Goal: Task Accomplishment & Management: Use online tool/utility

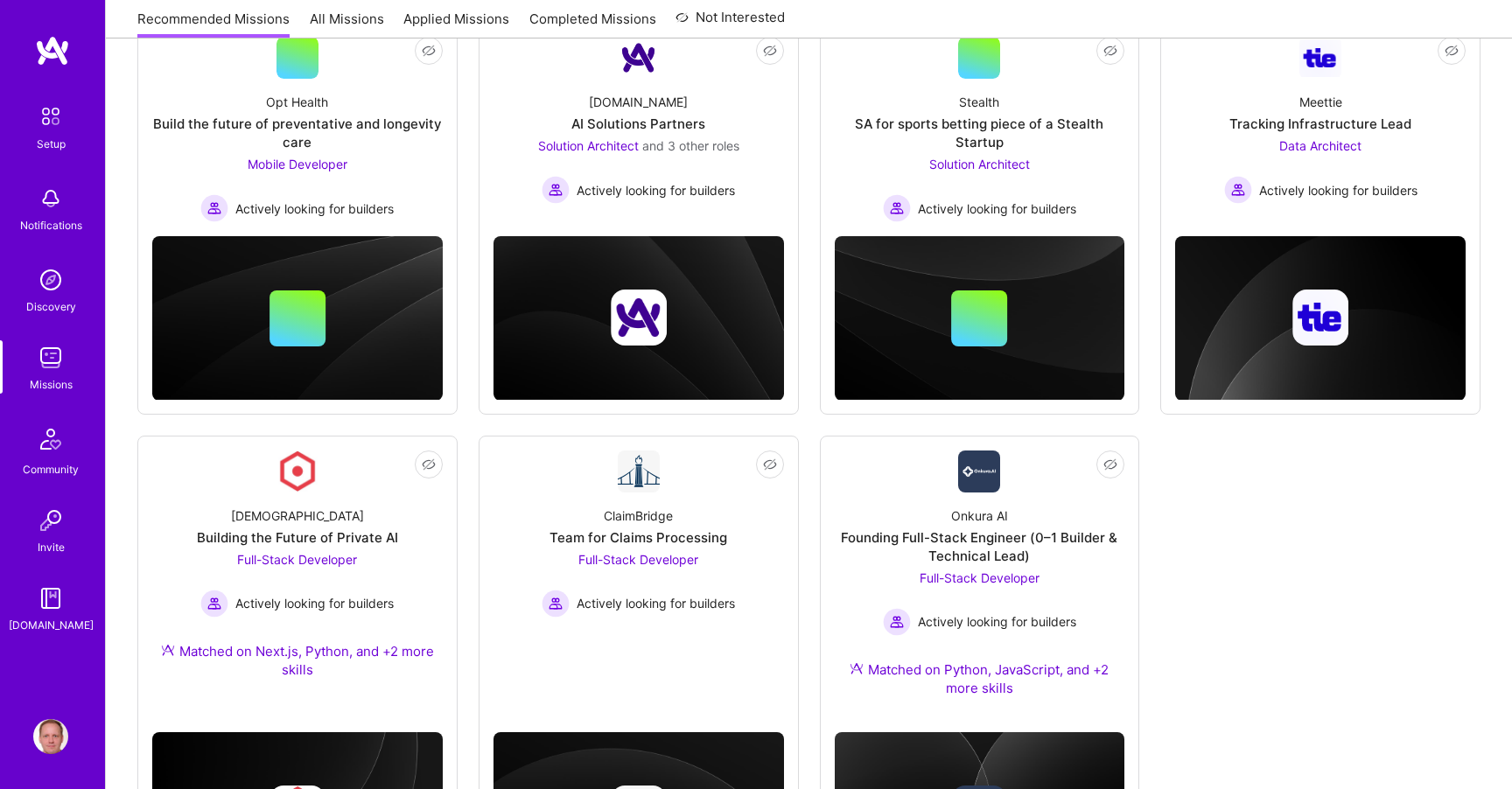
scroll to position [356, 0]
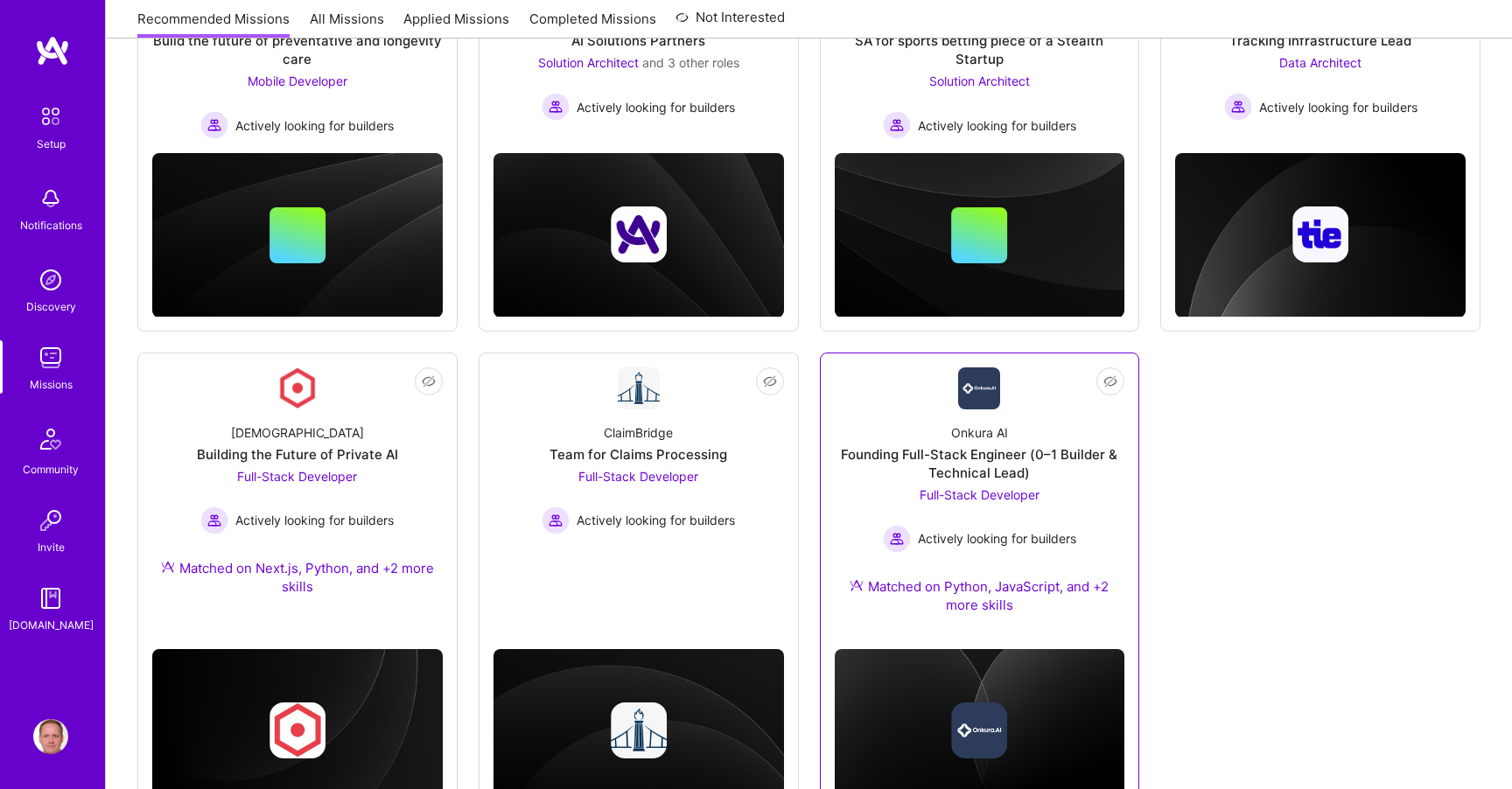
click at [920, 411] on div "Onkura AI Founding Full-Stack Engineer (0–1 Builder & Technical Lead) Full-Stac…" at bounding box center [980, 522] width 290 height 226
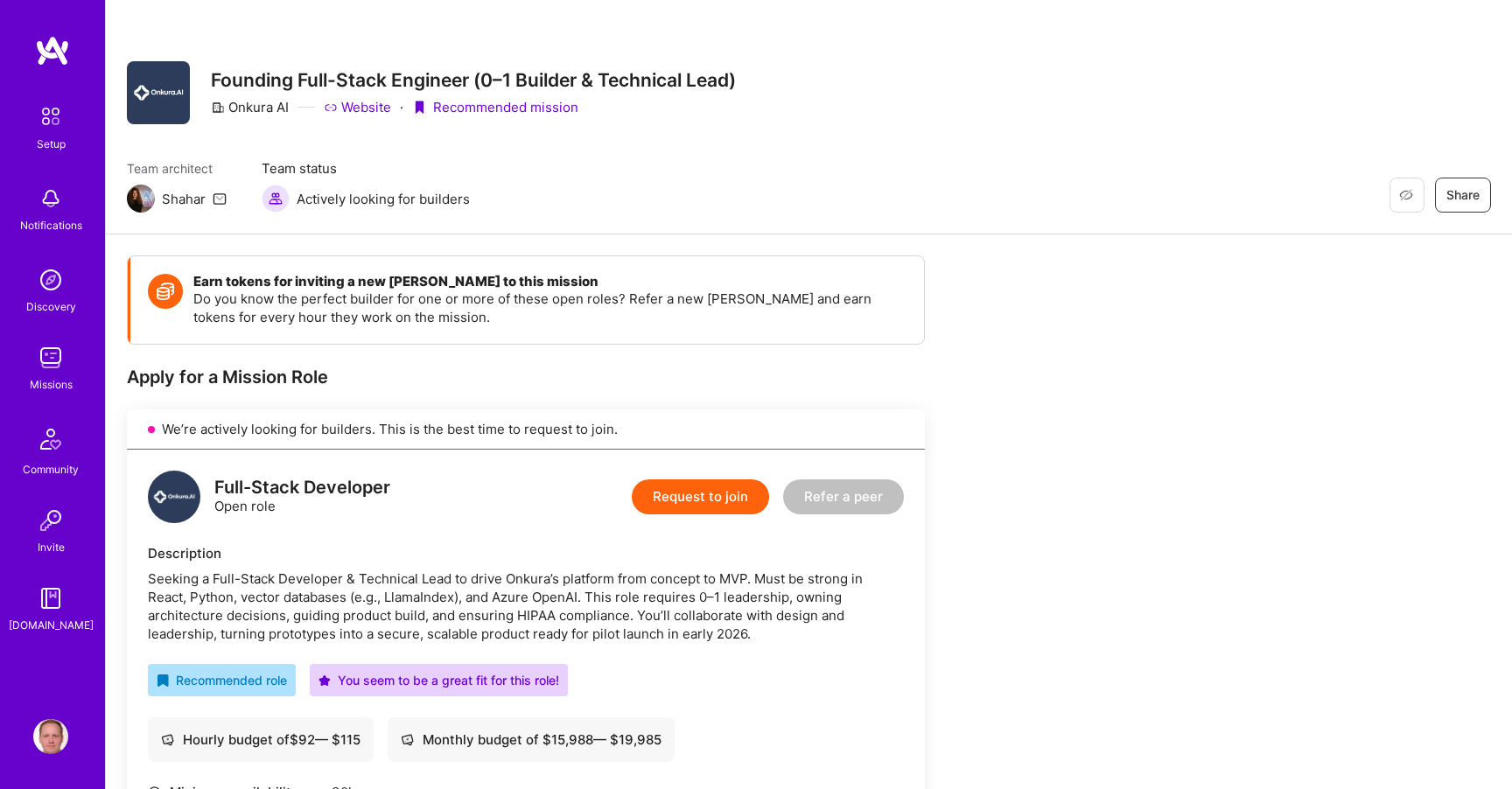
click at [368, 108] on link "Website" at bounding box center [357, 107] width 67 height 18
click at [778, 392] on div "Apply for a Mission Role We’re actively looking for builders. This is the best …" at bounding box center [526, 720] width 798 height 709
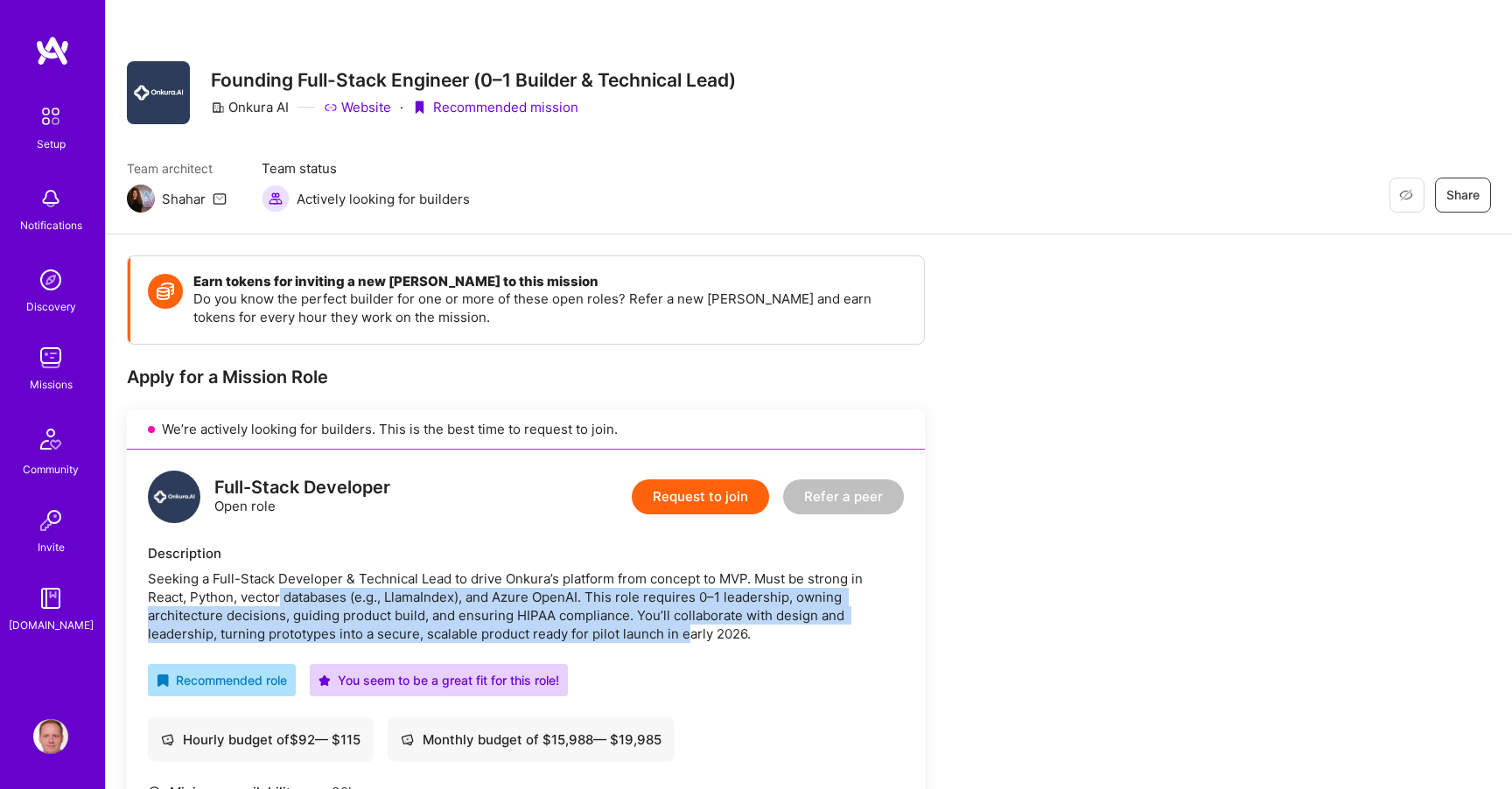
drag, startPoint x: 280, startPoint y: 596, endPoint x: 689, endPoint y: 628, distance: 410.2
click at [689, 628] on div "Seeking a Full-Stack Developer & Technical Lead to drive Onkura’s platform from…" at bounding box center [526, 607] width 756 height 74
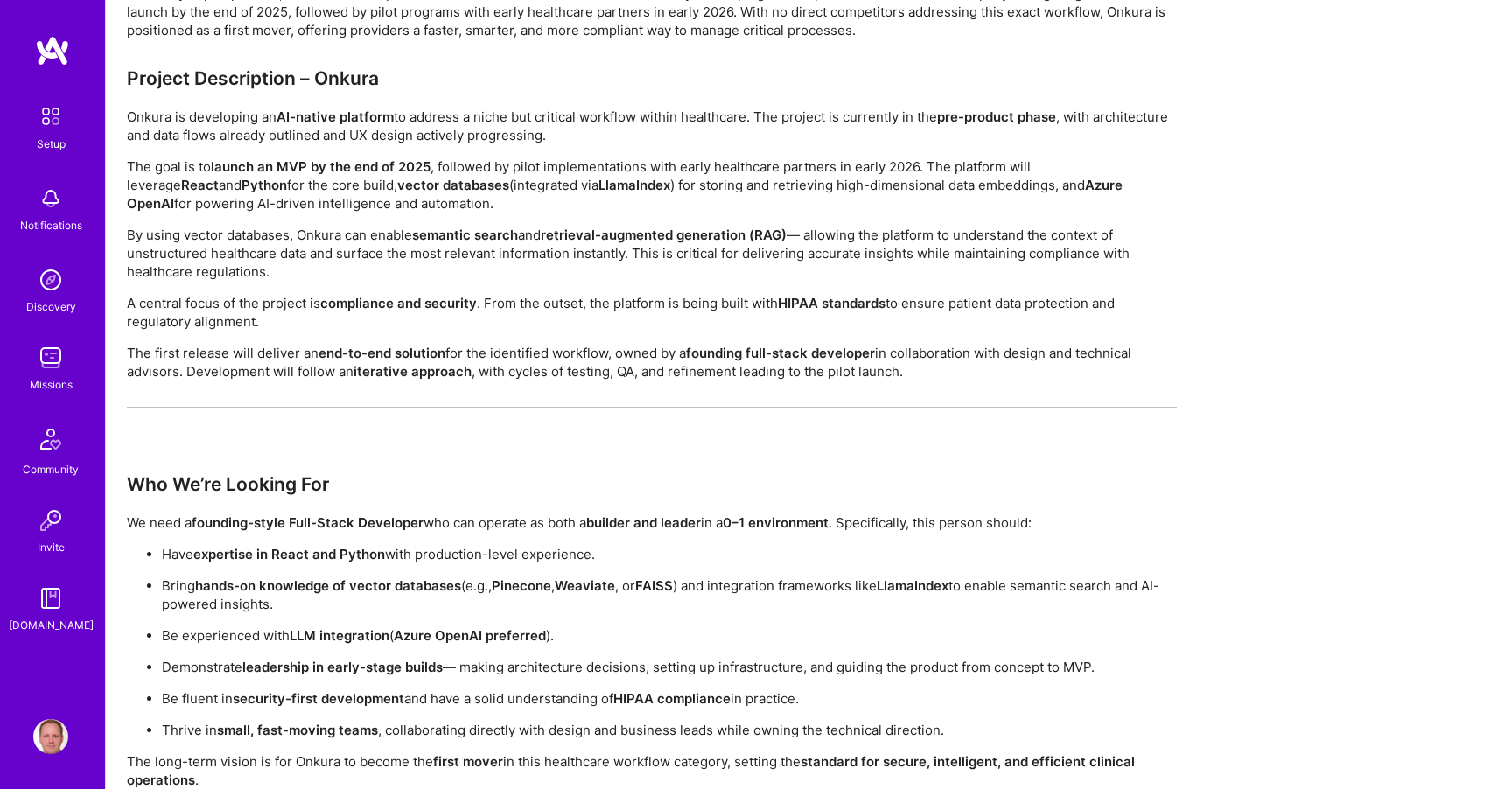
scroll to position [1403, 0]
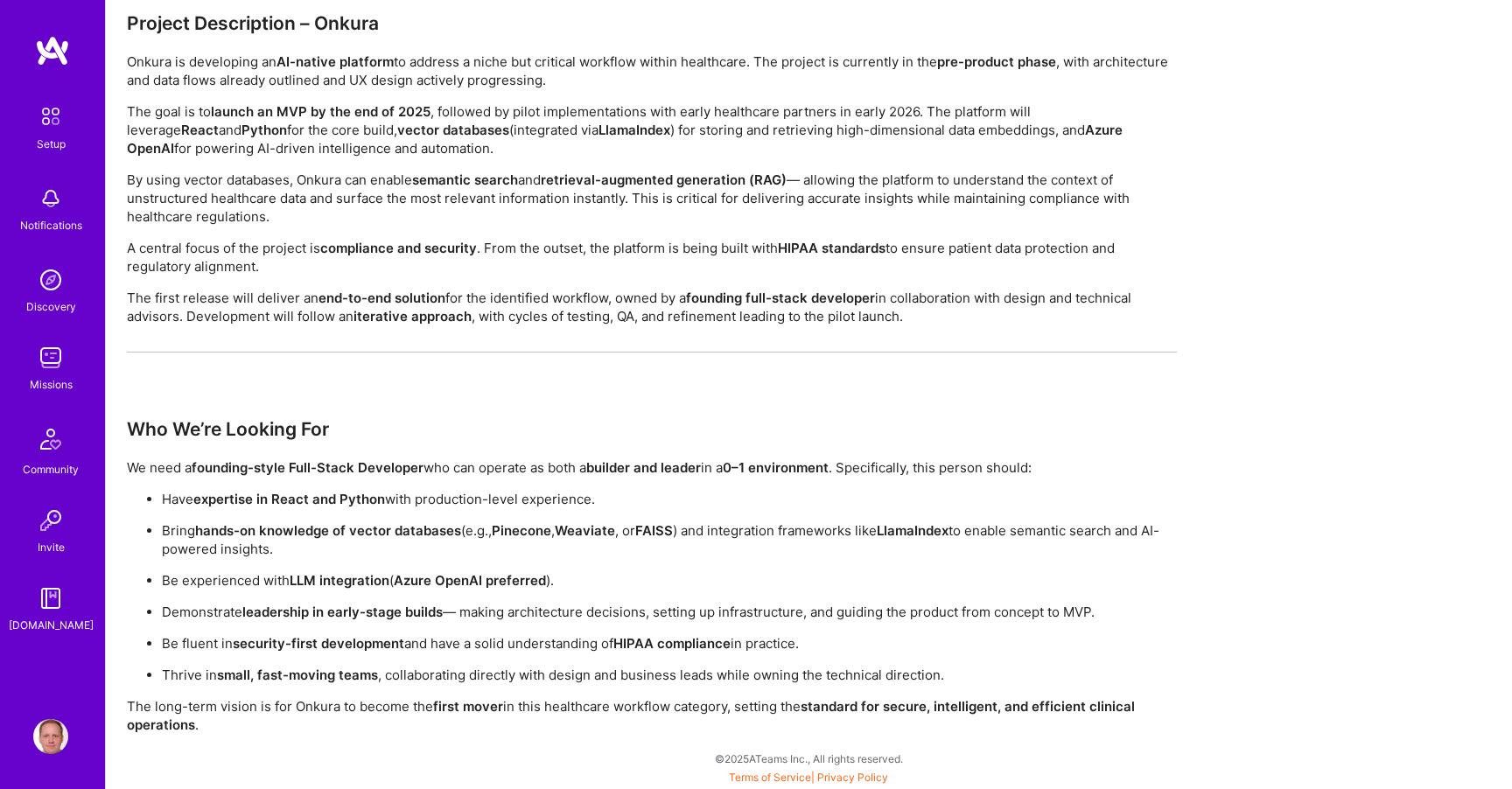
drag, startPoint x: 219, startPoint y: 500, endPoint x: 1005, endPoint y: 549, distance: 787.5
click at [1005, 549] on ul "Have expertise in React and Python with production-level experience. Bring hand…" at bounding box center [652, 587] width 1050 height 194
click at [1005, 549] on p "Bring hands-on knowledge of vector databases (e.g., [PERSON_NAME] , Weaviate , …" at bounding box center [669, 539] width 1015 height 37
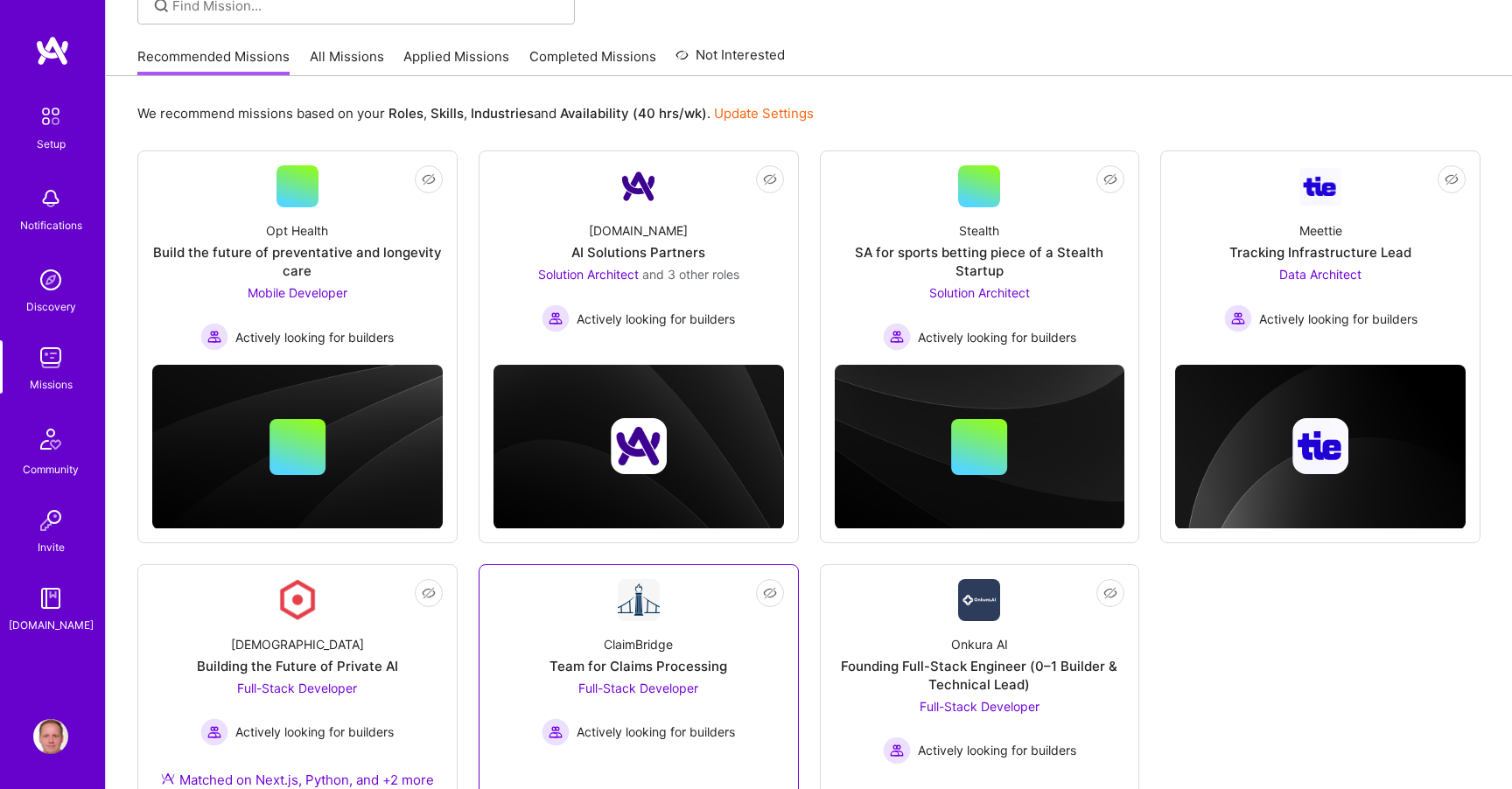
scroll to position [170, 0]
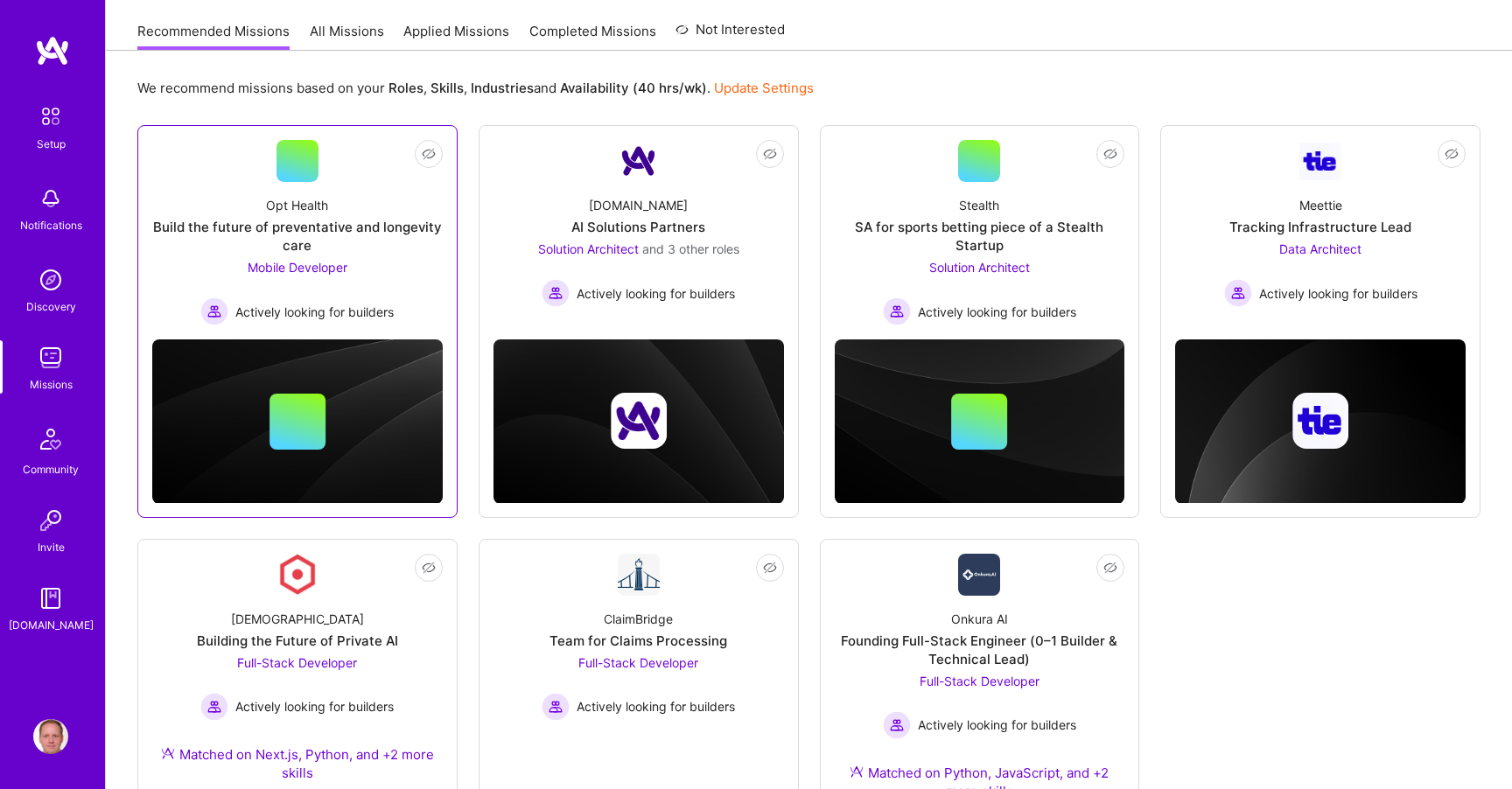
click at [300, 208] on div "Opt Health" at bounding box center [297, 205] width 62 height 18
